Goal: Task Accomplishment & Management: Use online tool/utility

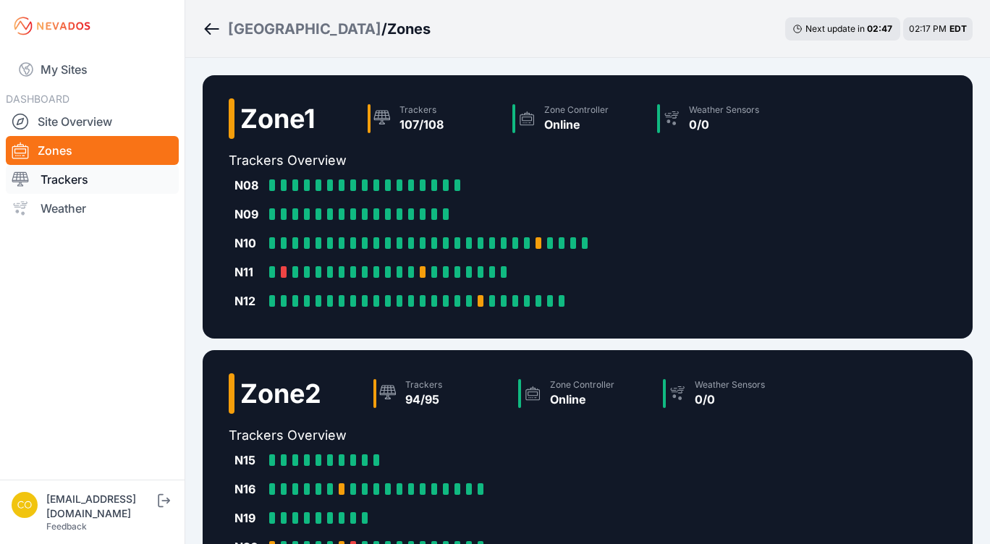
click at [59, 182] on link "Trackers" at bounding box center [92, 179] width 173 height 29
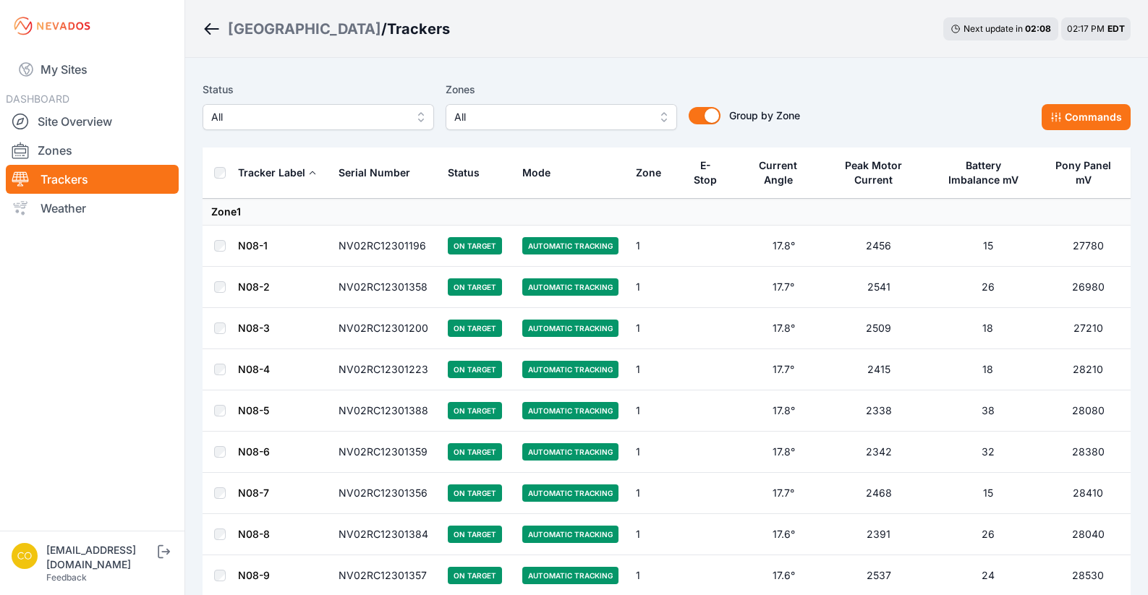
click at [608, 111] on span "All" at bounding box center [551, 117] width 194 height 17
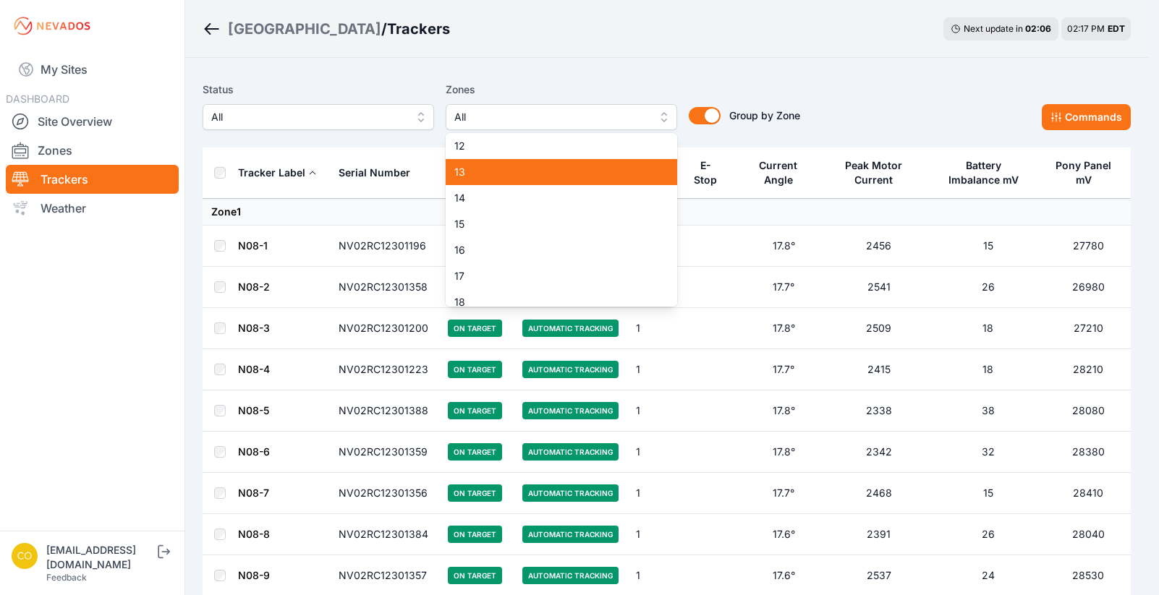
scroll to position [434, 0]
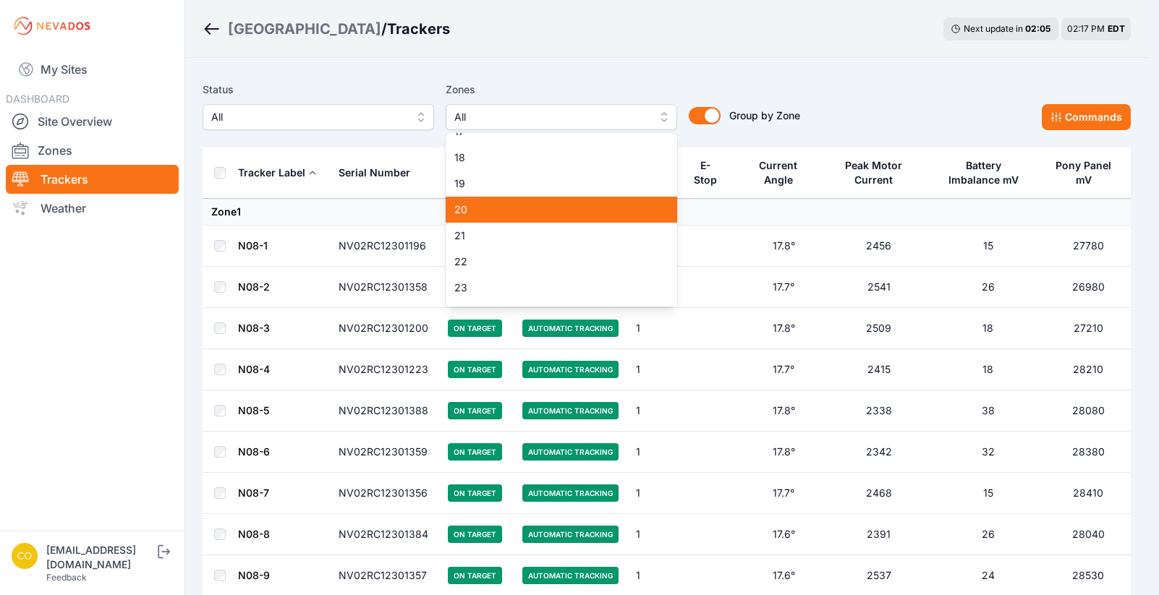
click at [546, 214] on span "20" at bounding box center [552, 210] width 197 height 14
click at [536, 265] on span "22" at bounding box center [552, 262] width 197 height 14
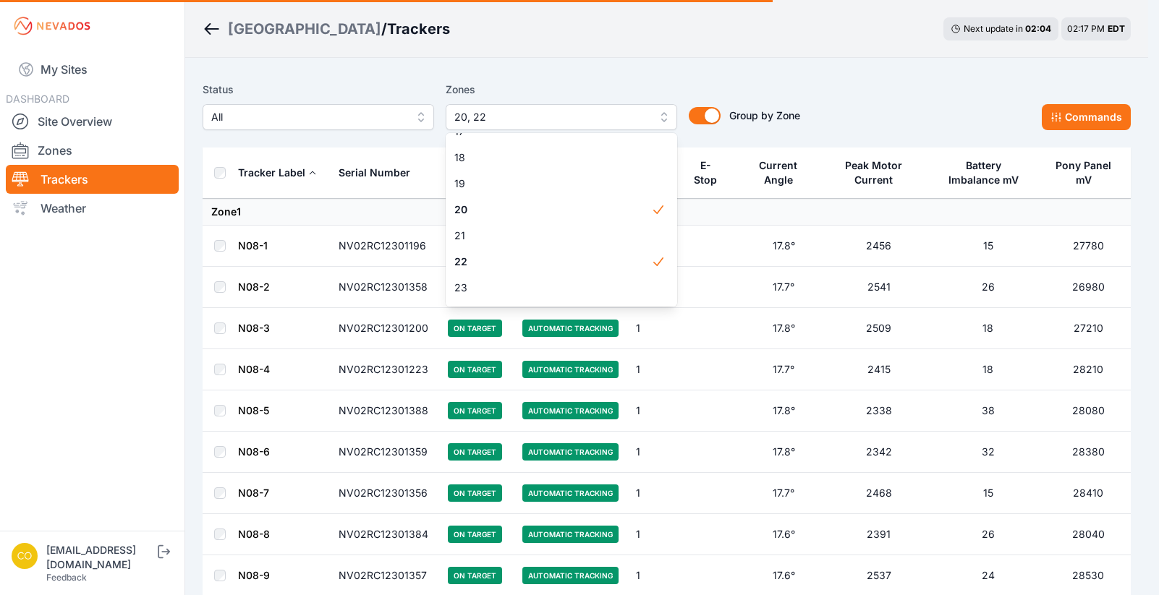
scroll to position [579, 0]
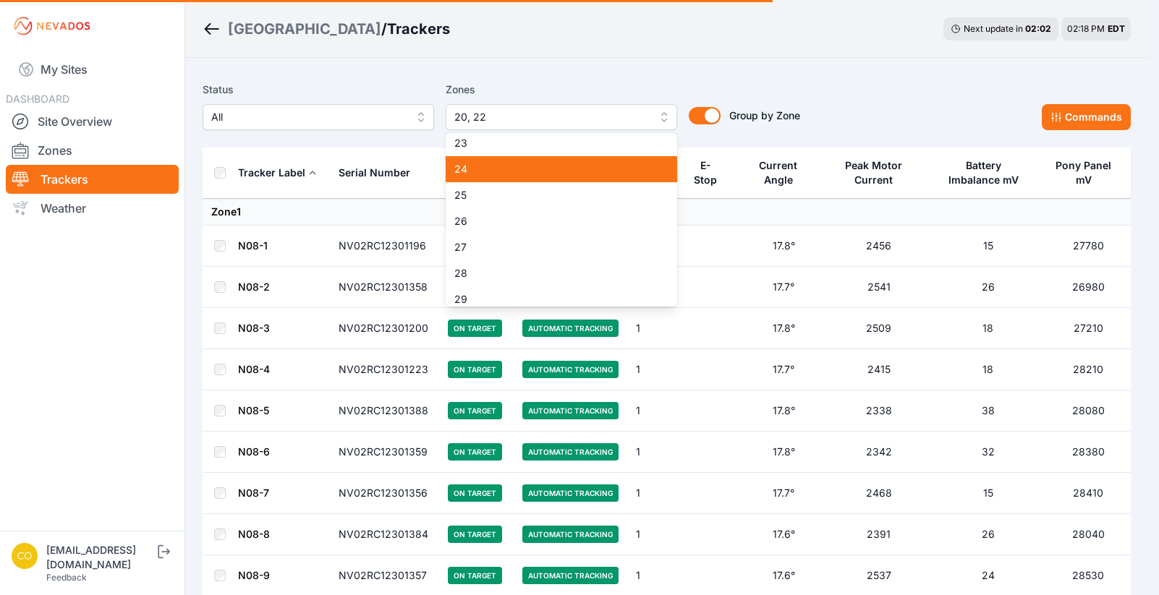
click at [570, 179] on div "24" at bounding box center [561, 169] width 231 height 26
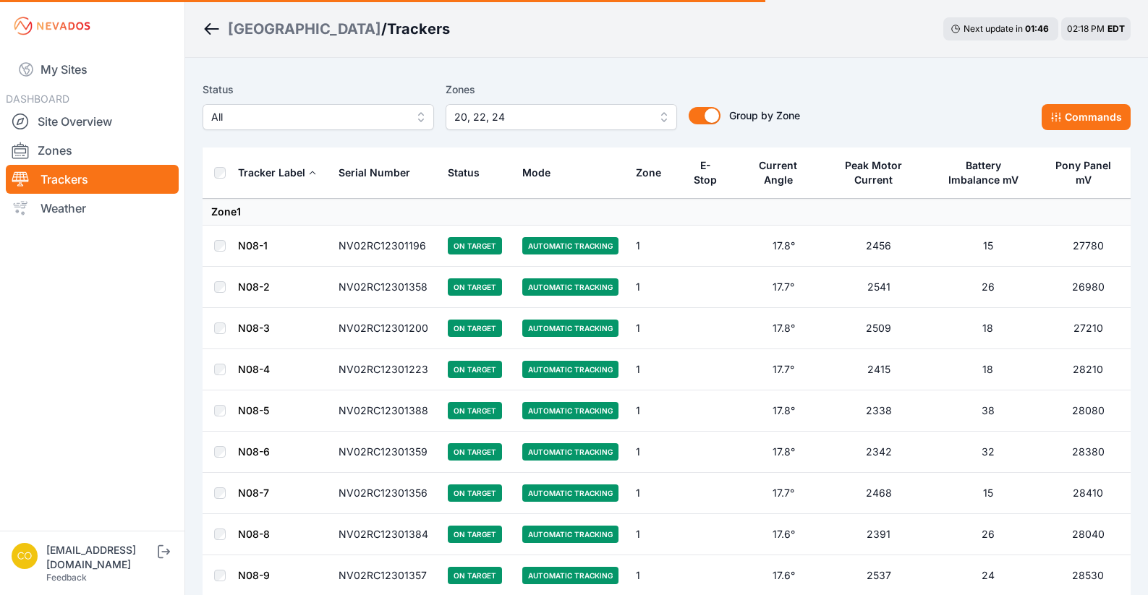
click at [598, 114] on span "20, 22, 24" at bounding box center [551, 117] width 194 height 17
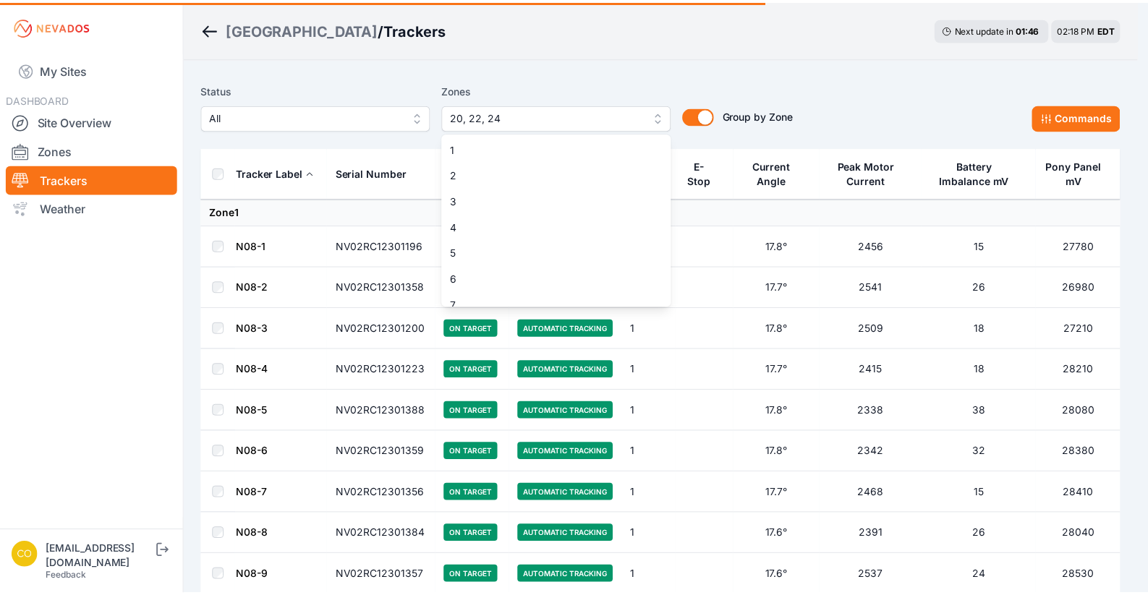
scroll to position [350, 0]
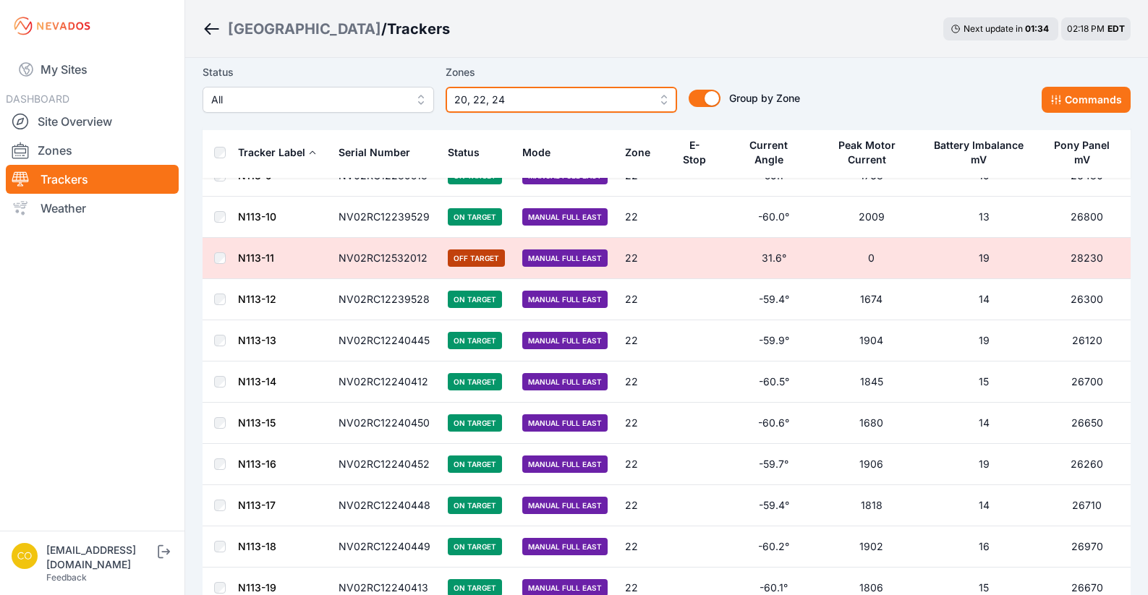
scroll to position [8096, 0]
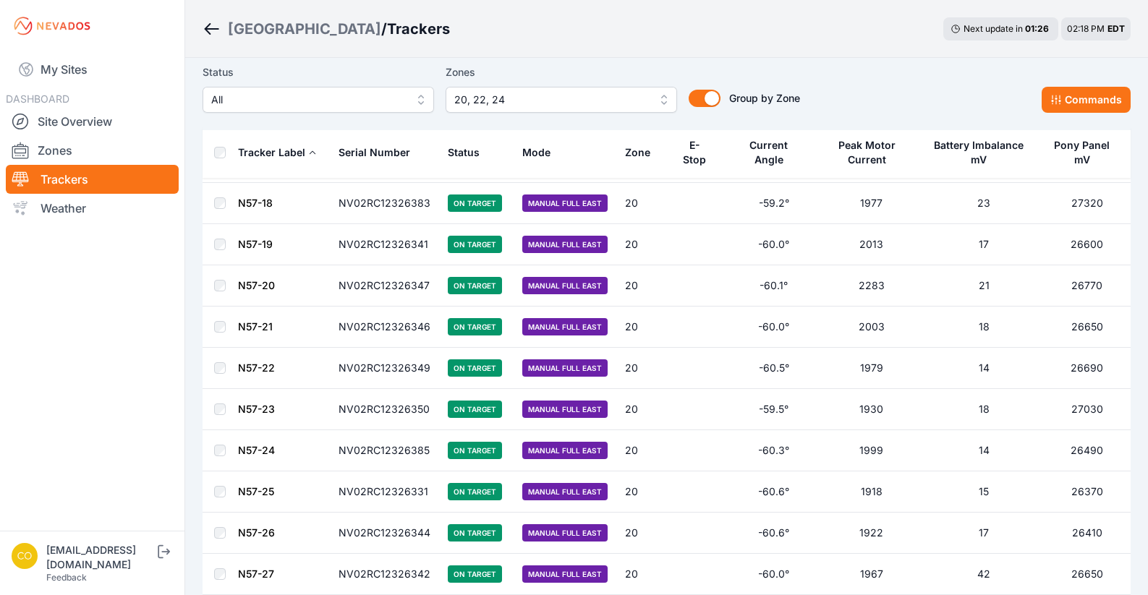
scroll to position [796, 0]
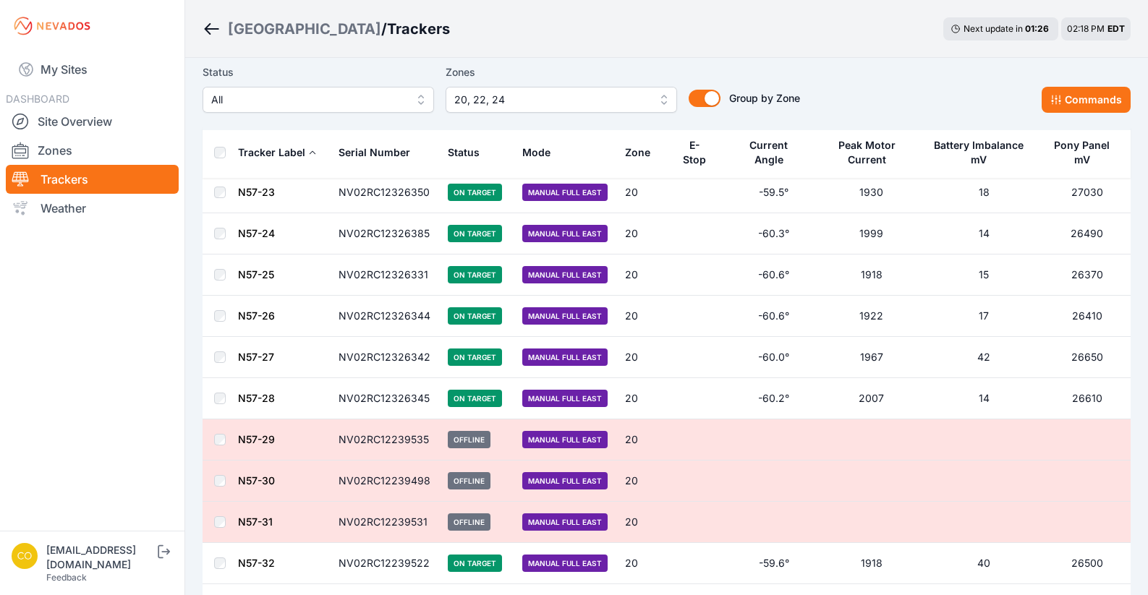
click at [211, 154] on th at bounding box center [220, 152] width 35 height 51
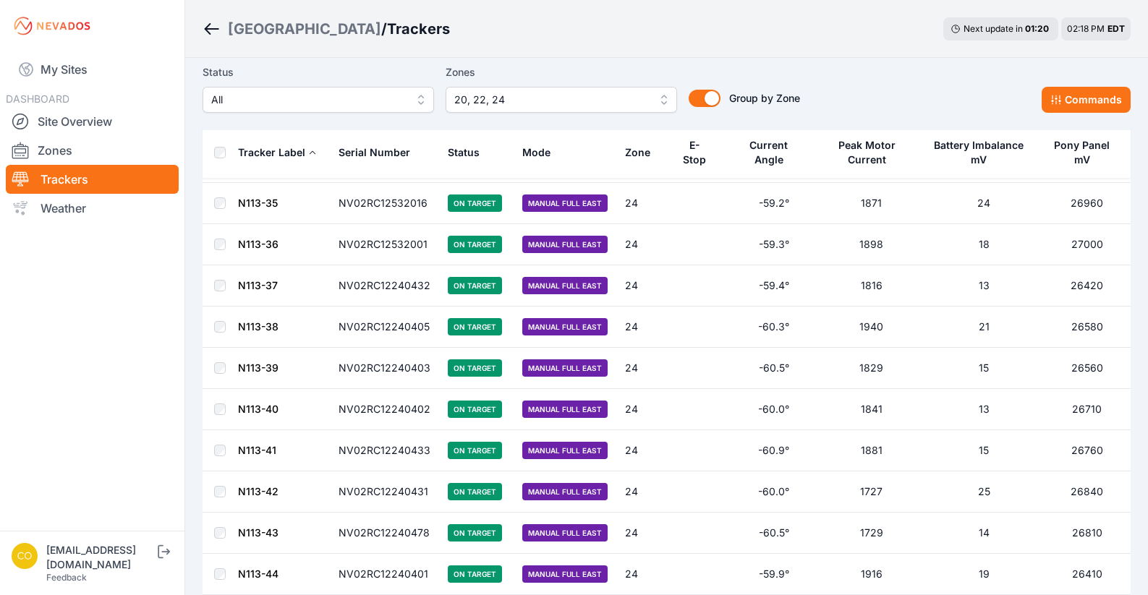
scroll to position [11581, 0]
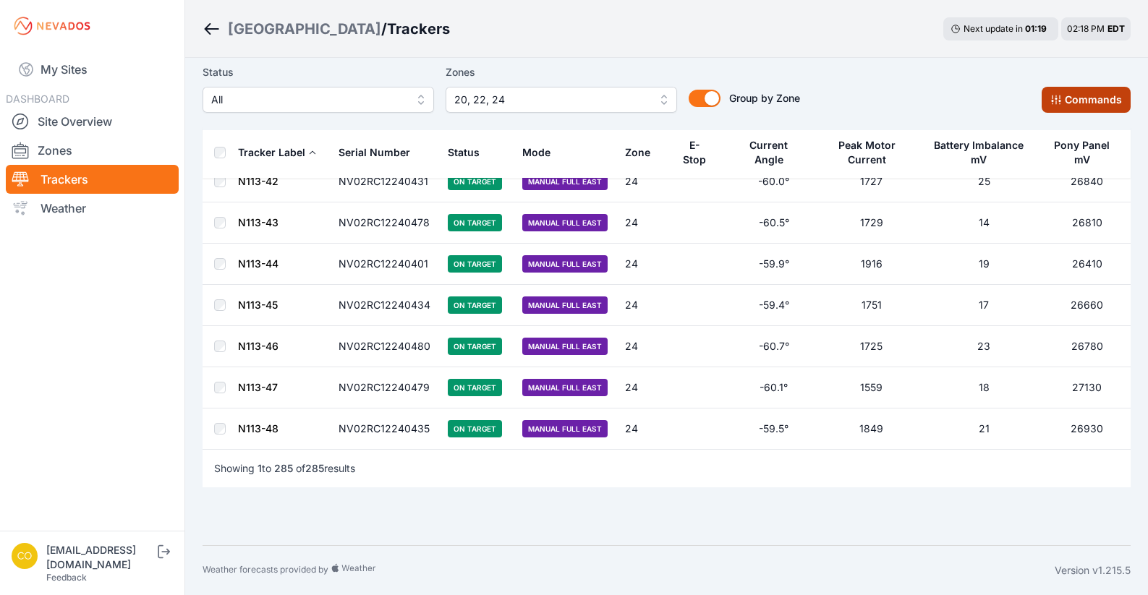
click at [989, 98] on button "Commands" at bounding box center [1086, 100] width 89 height 26
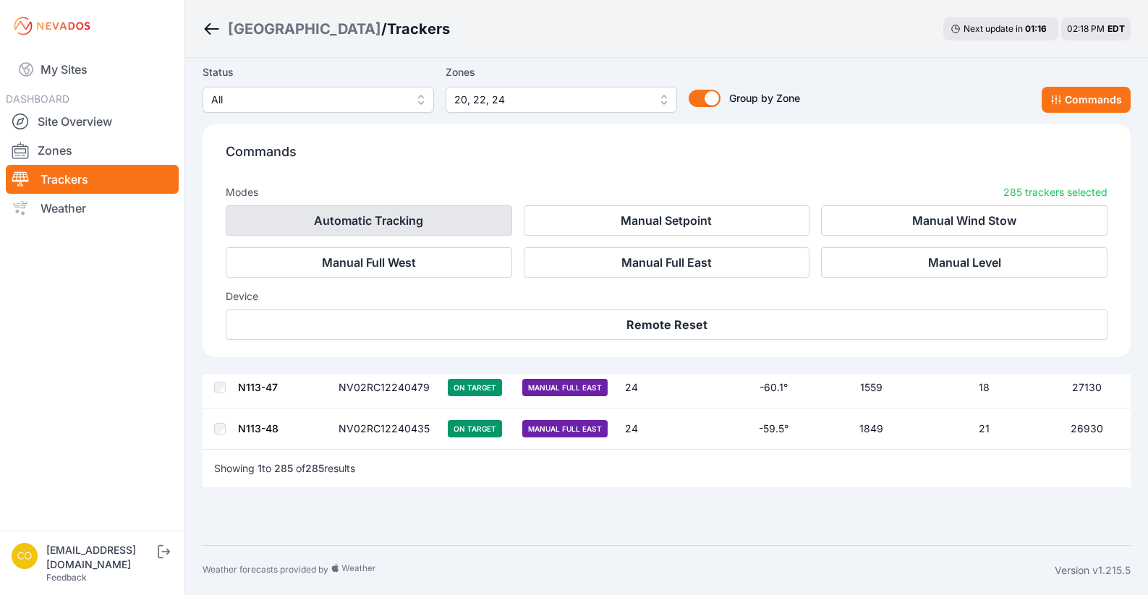
click at [386, 218] on button "Automatic Tracking" at bounding box center [369, 220] width 286 height 30
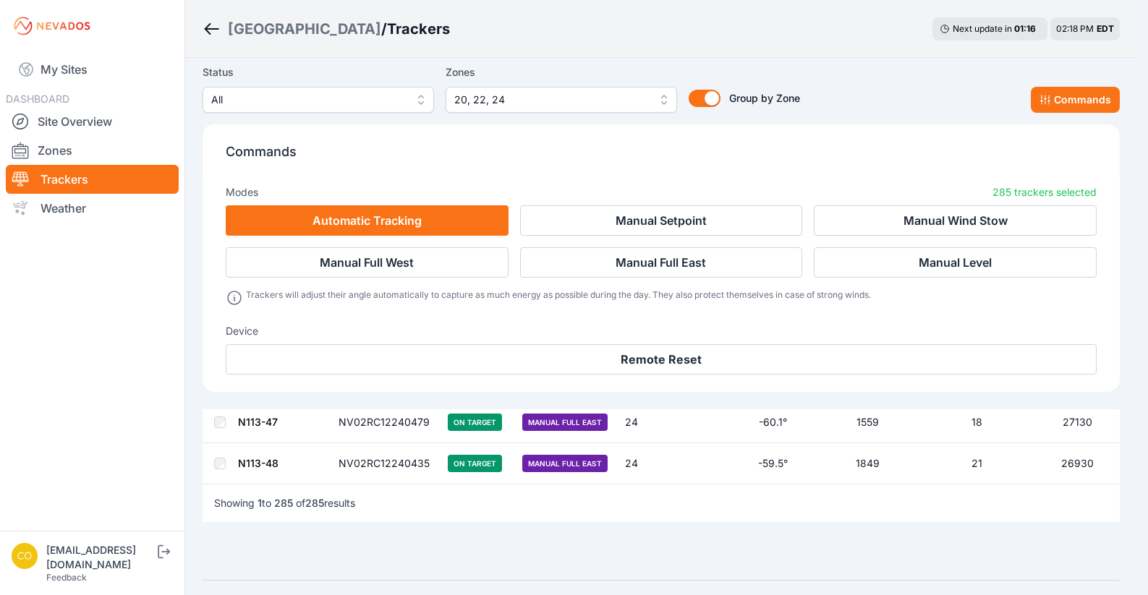
scroll to position [11860, 0]
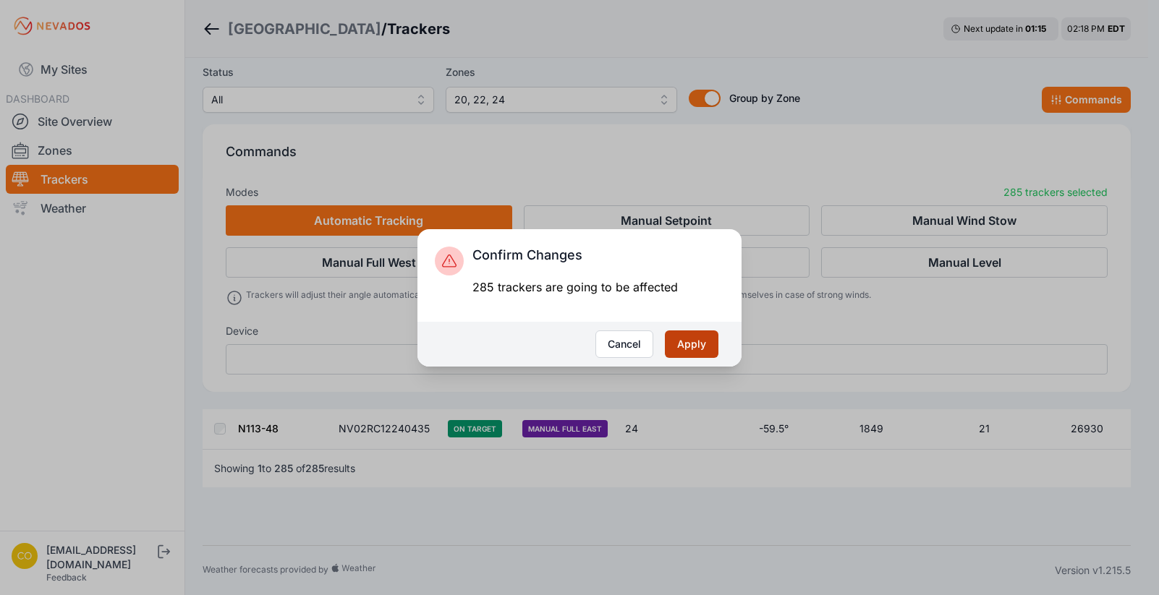
click at [688, 343] on button "Apply" at bounding box center [692, 344] width 54 height 27
